Goal: Transaction & Acquisition: Purchase product/service

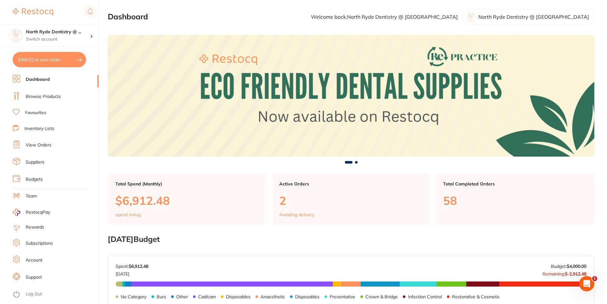
click at [49, 94] on link "Browse Products" at bounding box center [43, 97] width 35 height 6
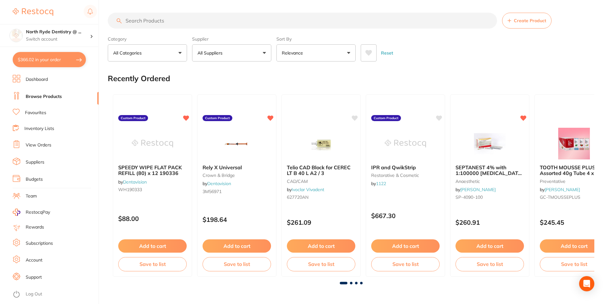
click at [145, 23] on input "search" at bounding box center [302, 21] width 389 height 16
paste input "627720AN"
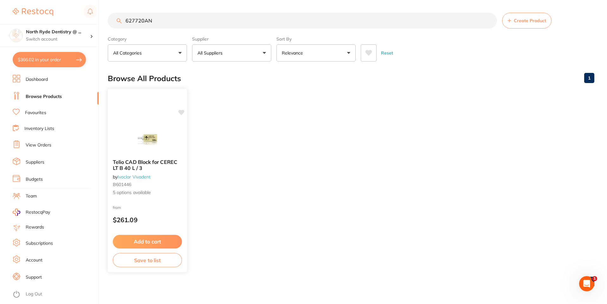
type input "627720AN"
click at [163, 201] on div "Telio CAD Block for CEREC LT B 40 L / 3 by Ivoclar Vivadent B601446 5 options a…" at bounding box center [147, 180] width 80 height 184
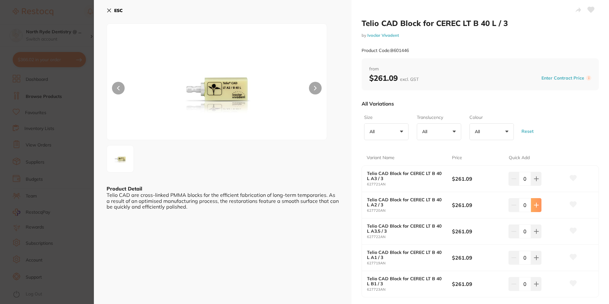
click at [537, 181] on icon at bounding box center [536, 178] width 5 height 5
type input "1"
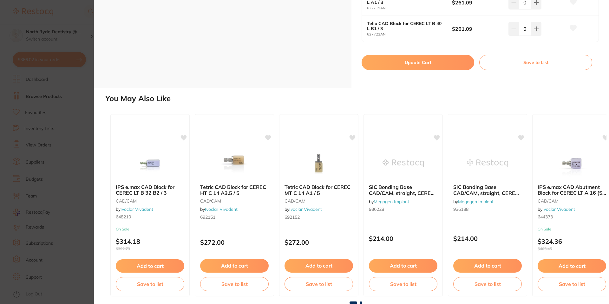
scroll to position [148, 0]
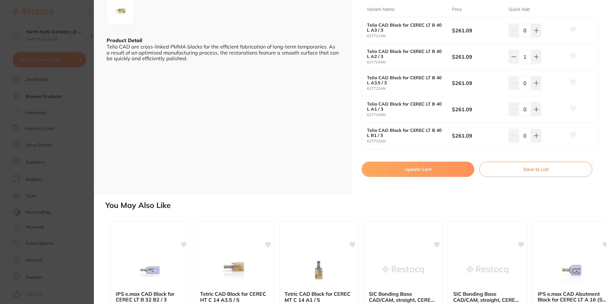
click at [429, 171] on button "Update Cart" at bounding box center [417, 169] width 113 height 15
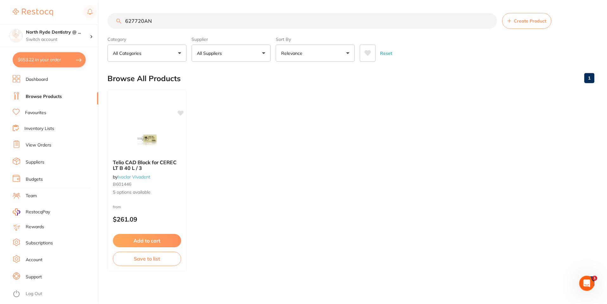
scroll to position [1, 0]
type textarea "Surgery is closed [DATE] Please apply 15-20% discount under [PERSON_NAME] group"
click at [62, 63] on button "$653.22 in your order" at bounding box center [49, 59] width 73 height 15
checkbox input "true"
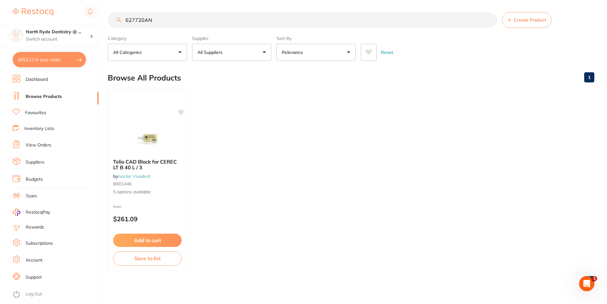
checkbox input "true"
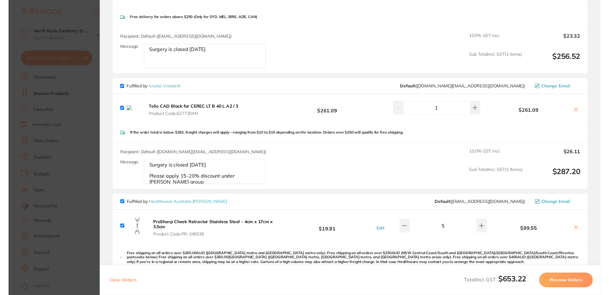
scroll to position [132, 0]
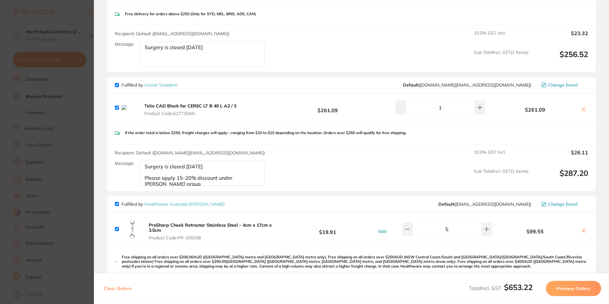
click at [582, 112] on icon at bounding box center [583, 109] width 5 height 5
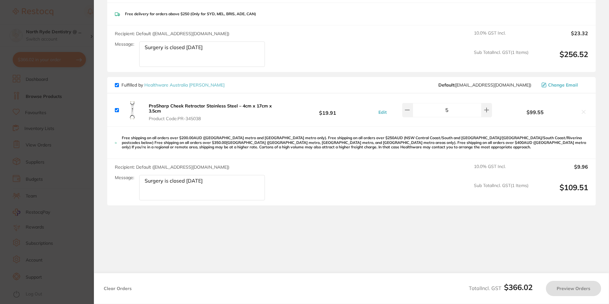
checkbox input "true"
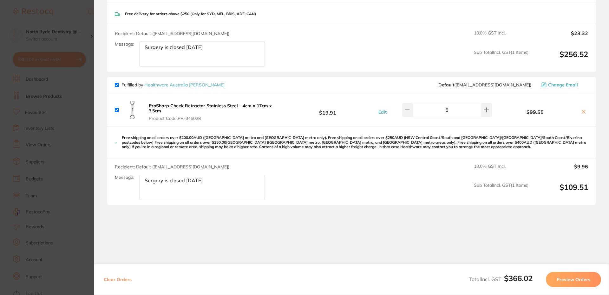
scroll to position [0, 0]
